Goal: Navigation & Orientation: Find specific page/section

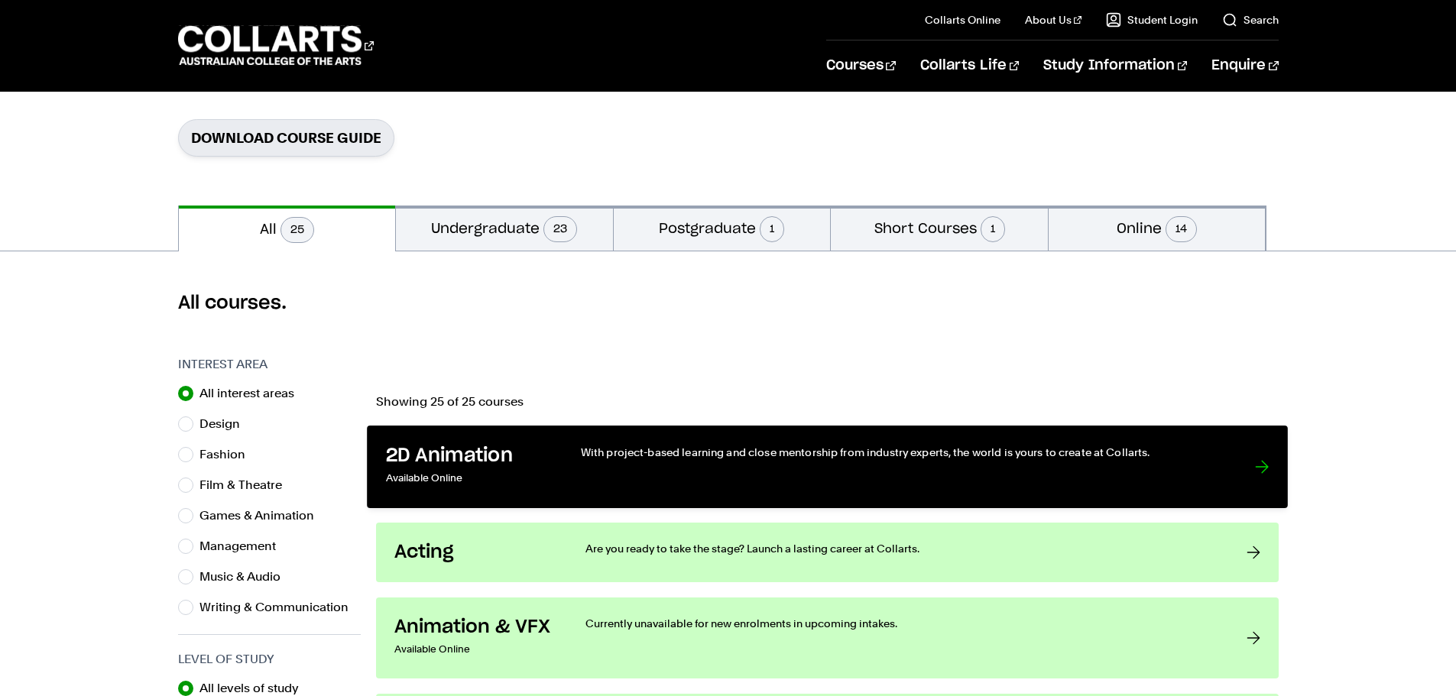
scroll to position [229, 0]
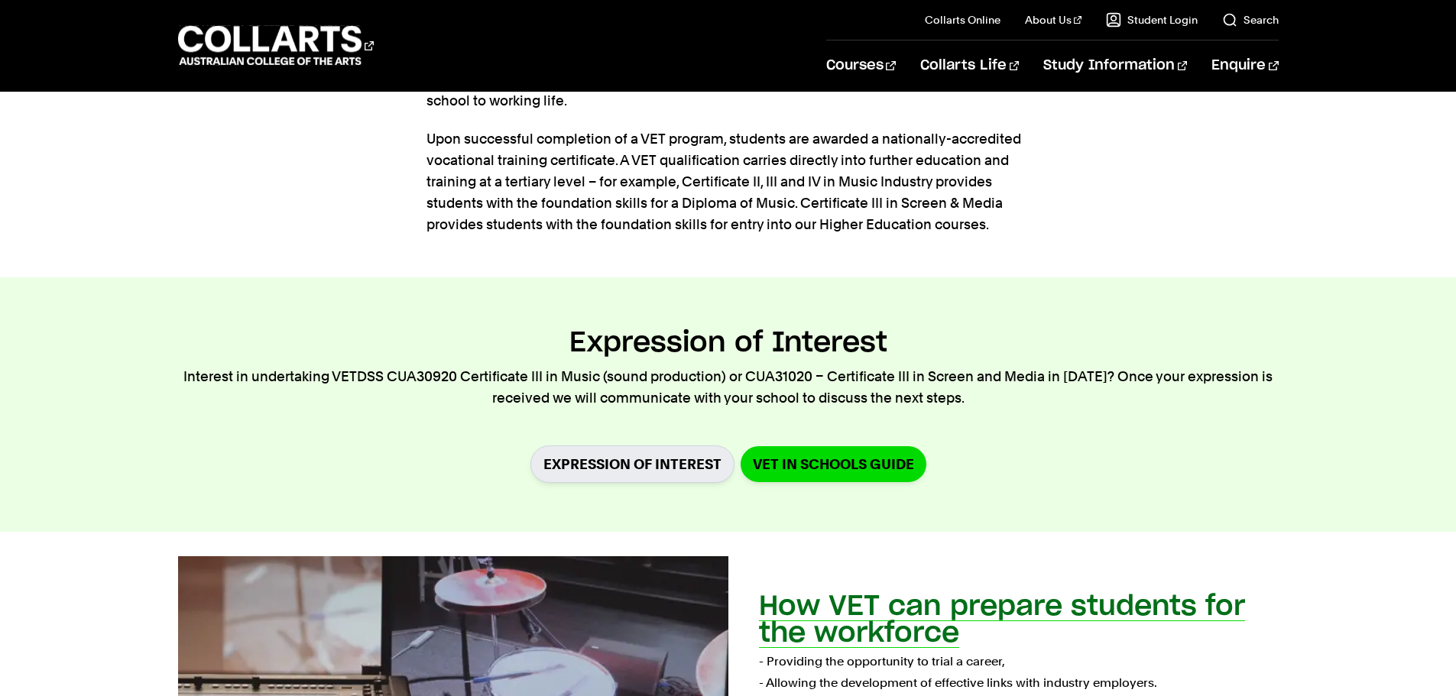
scroll to position [459, 0]
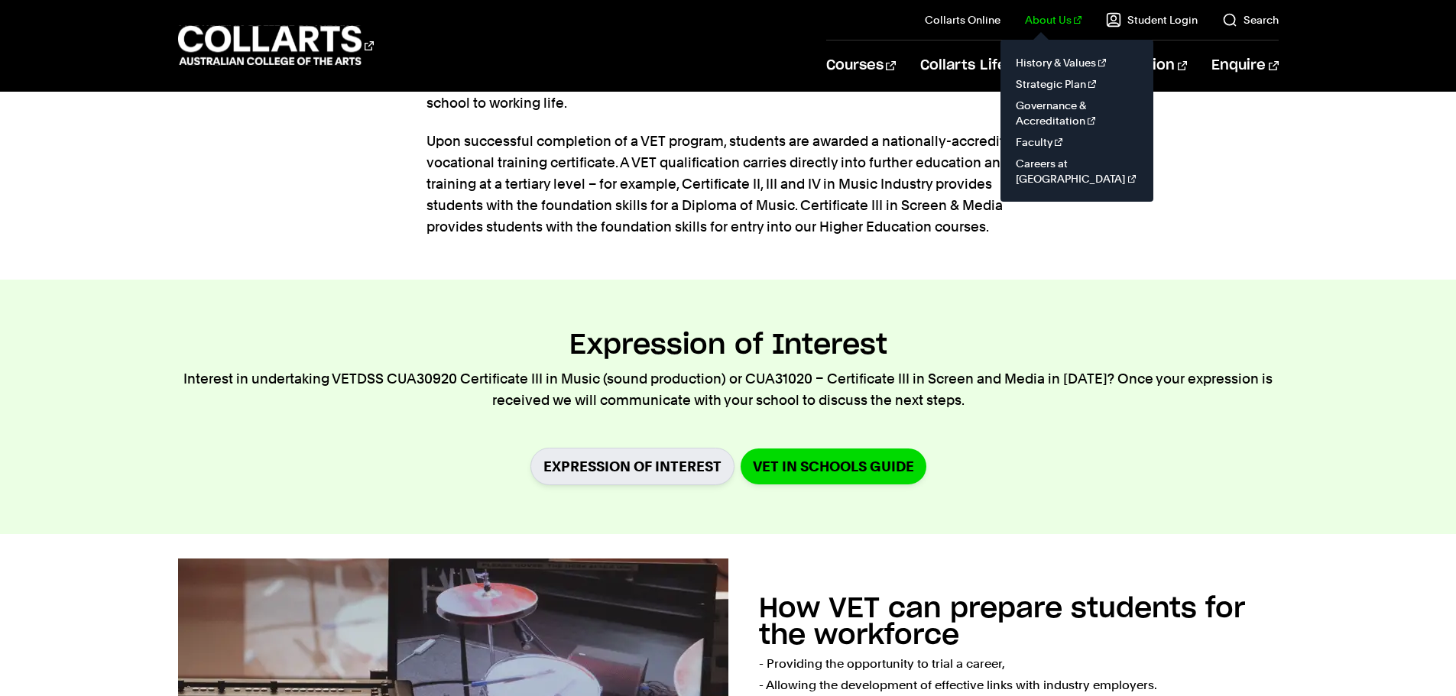
click at [1037, 24] on link "About Us" at bounding box center [1053, 19] width 57 height 15
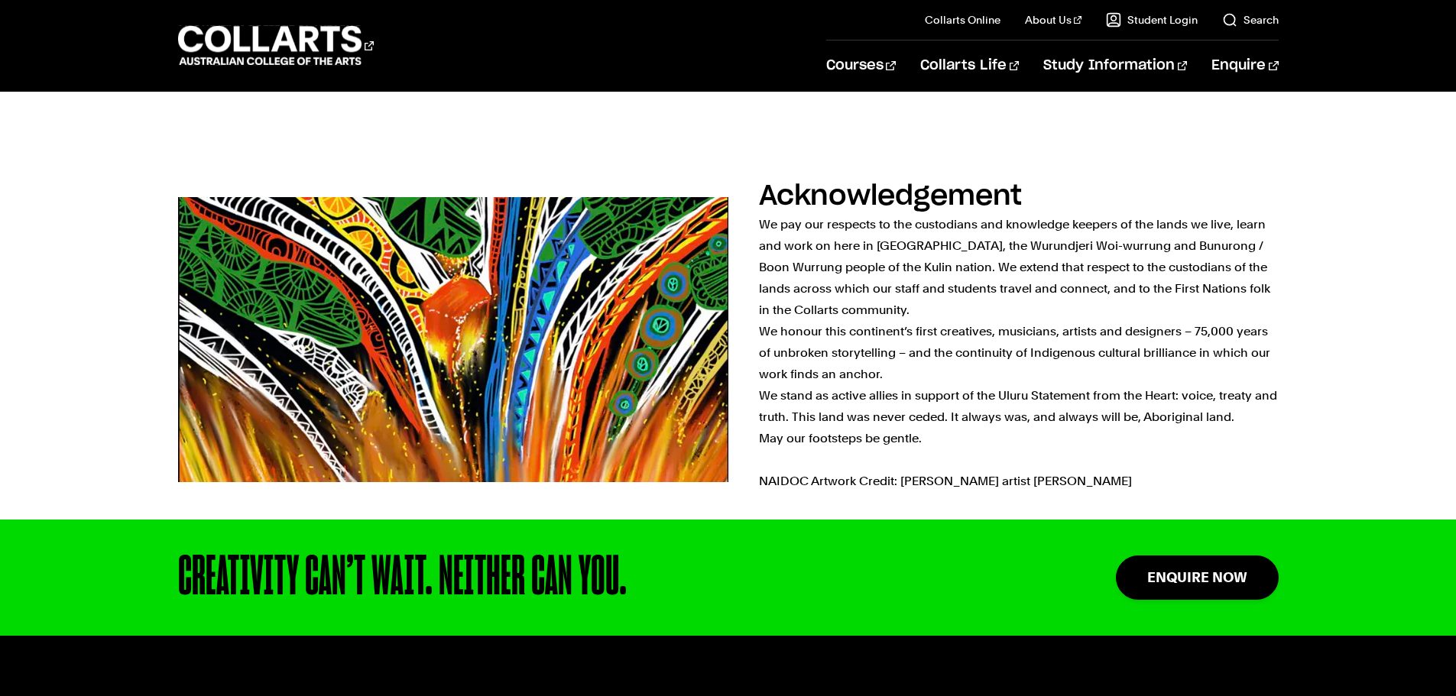
scroll to position [535, 0]
